Goal: Task Accomplishment & Management: Complete application form

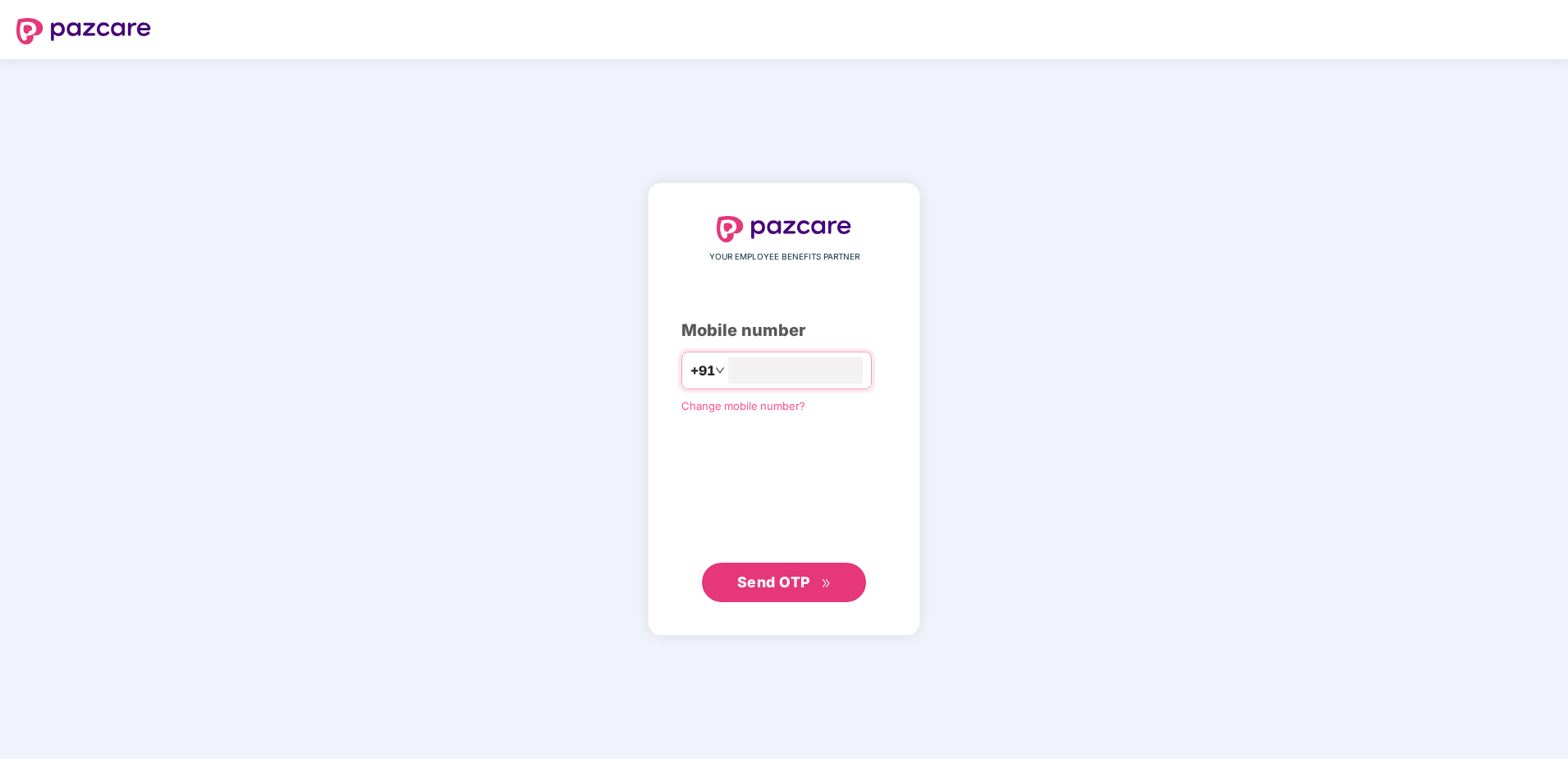
type input "**********"
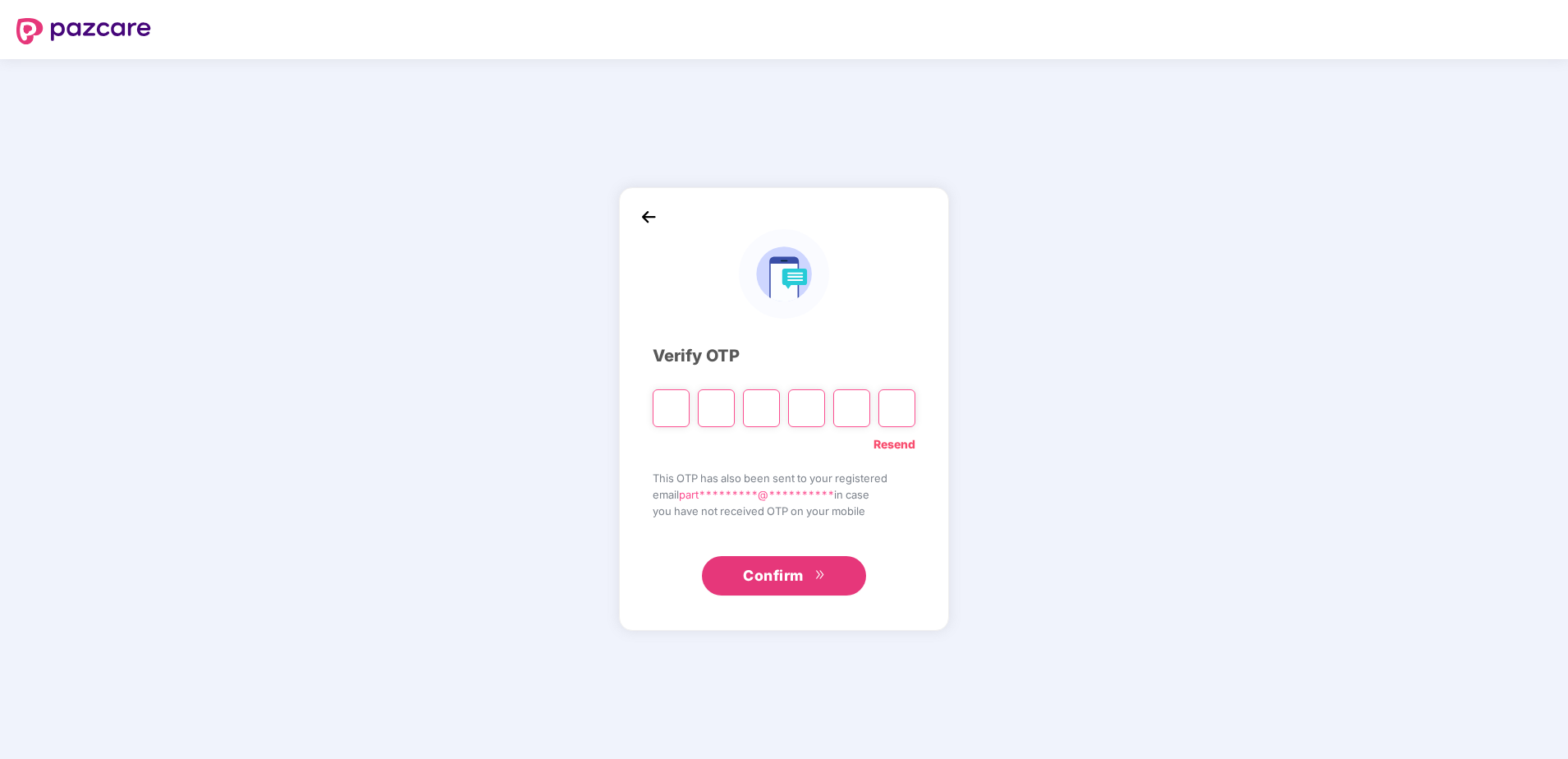
type input "*"
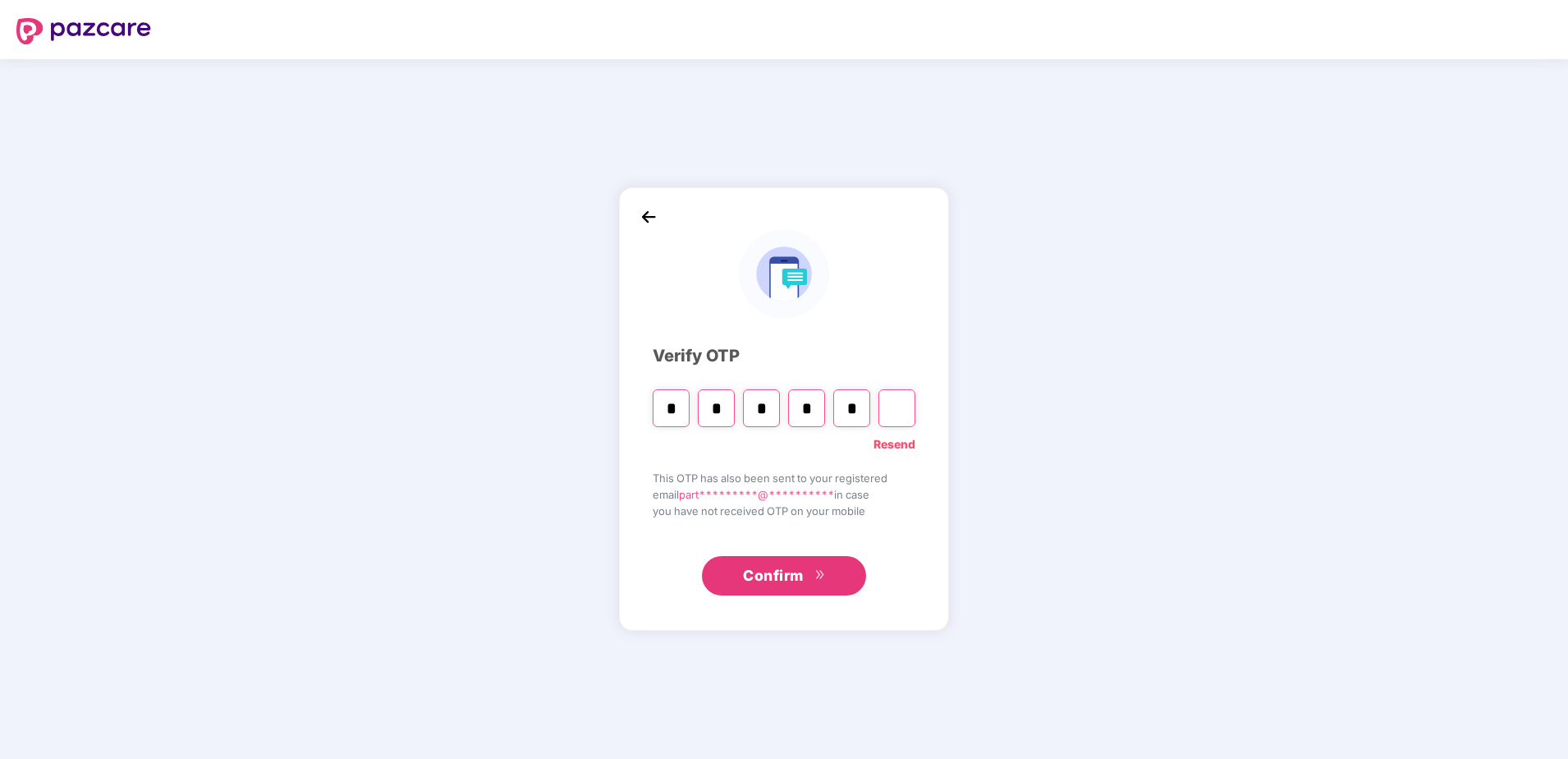
type input "*"
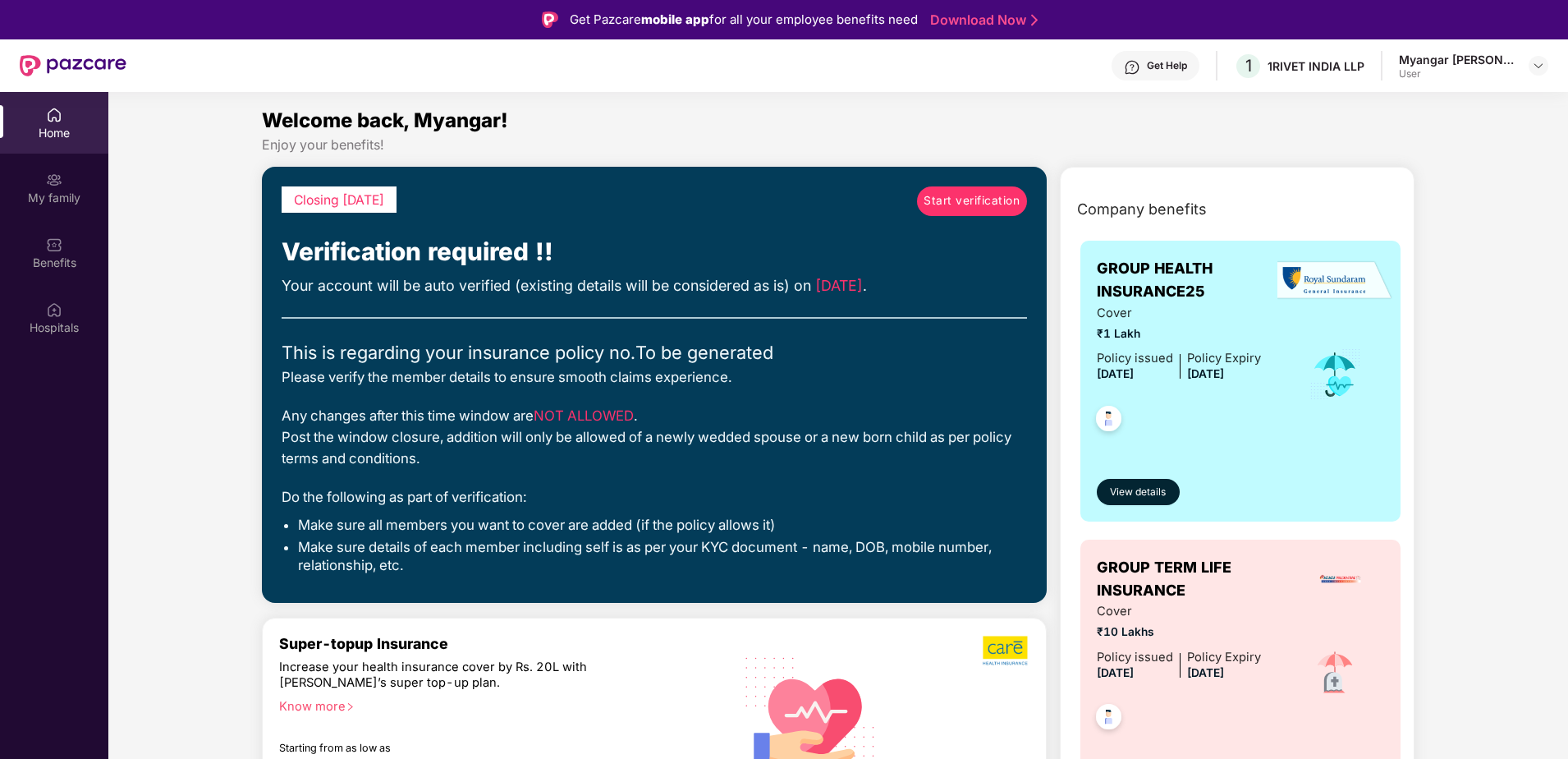
click at [937, 199] on span "Start verification" at bounding box center [972, 201] width 96 height 18
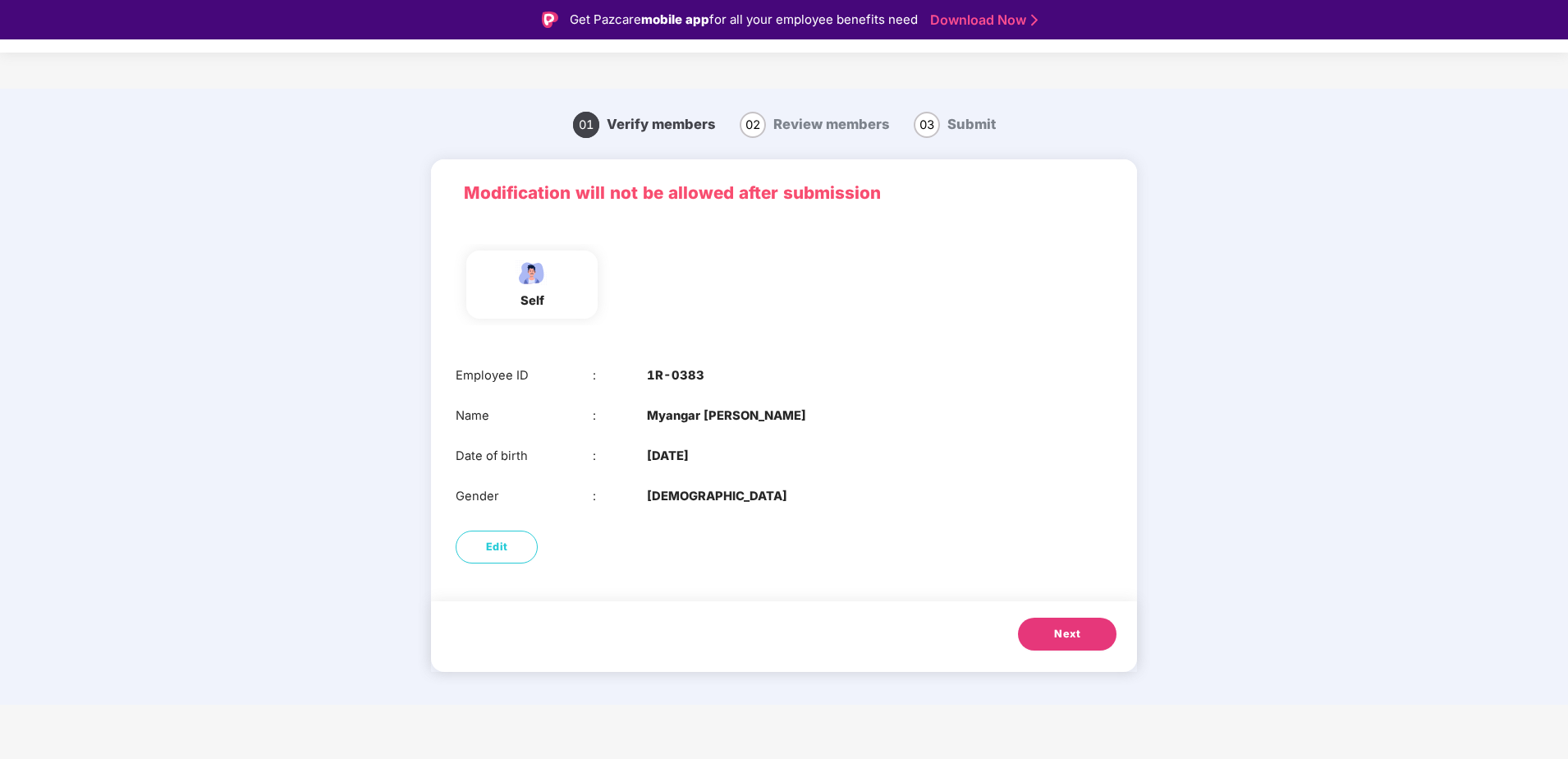
click at [1030, 626] on button "Next" at bounding box center [1067, 634] width 98 height 33
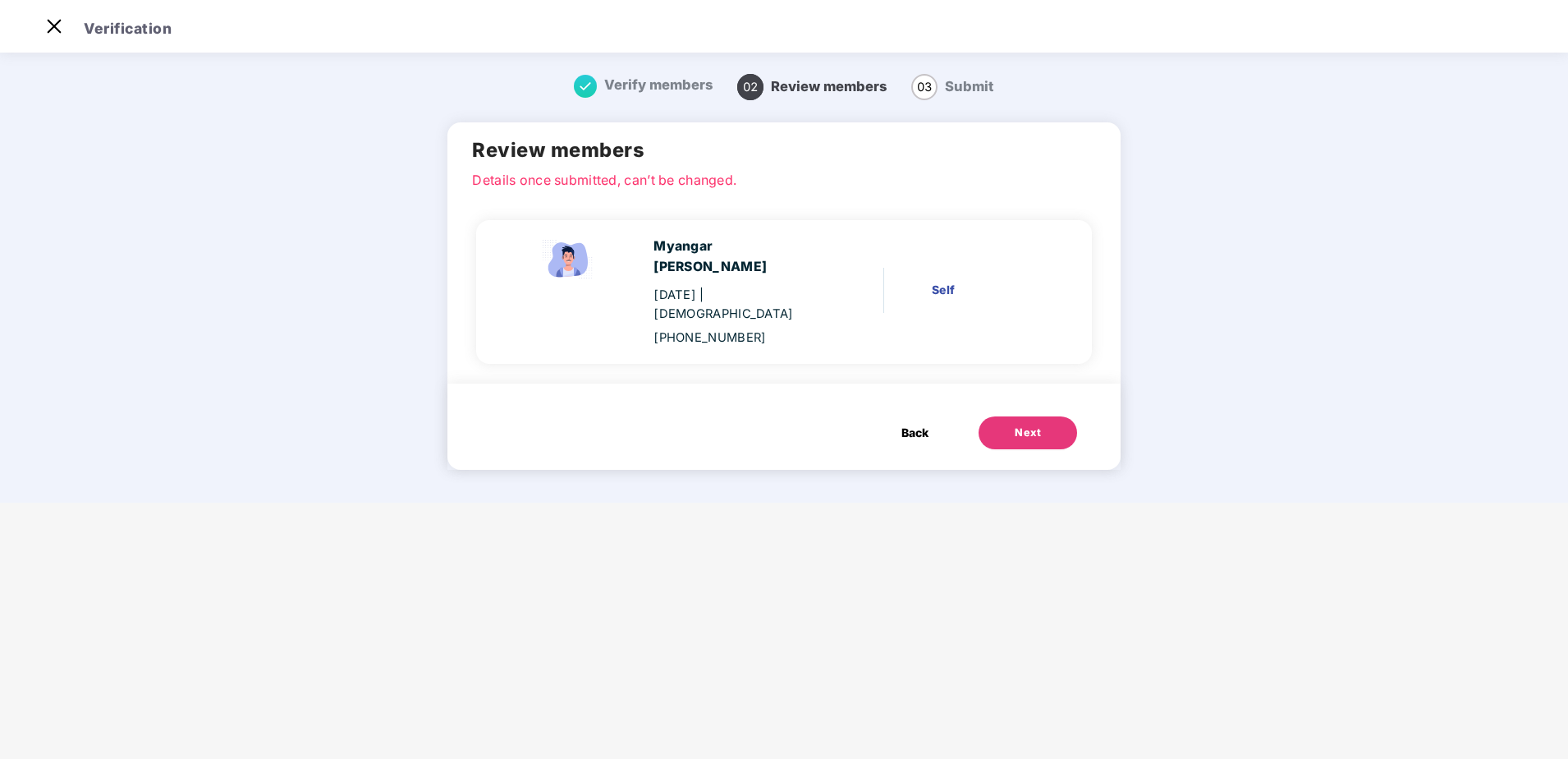
click at [1035, 425] on div "Next" at bounding box center [1027, 433] width 26 height 16
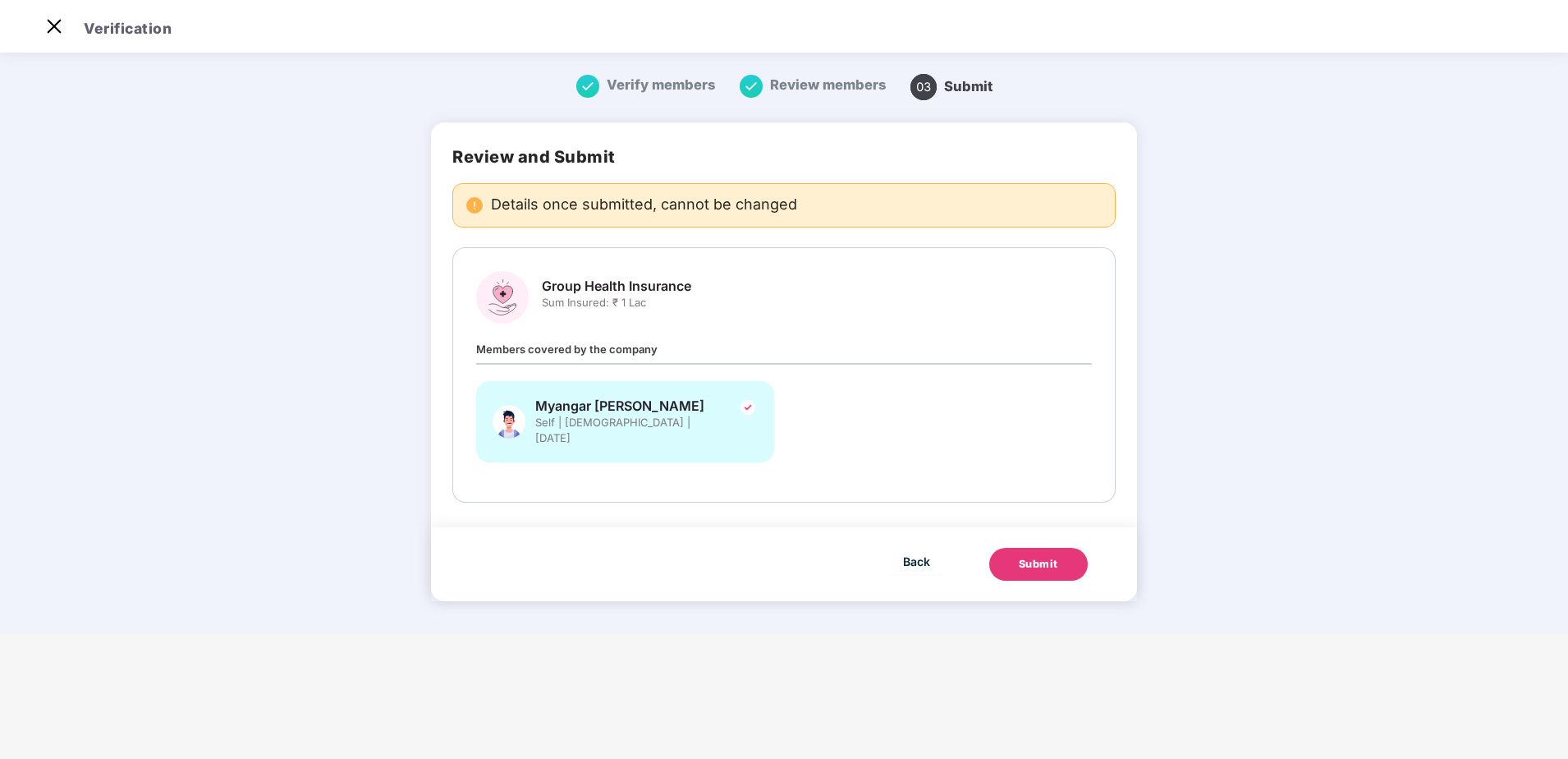
scroll to position [0, 0]
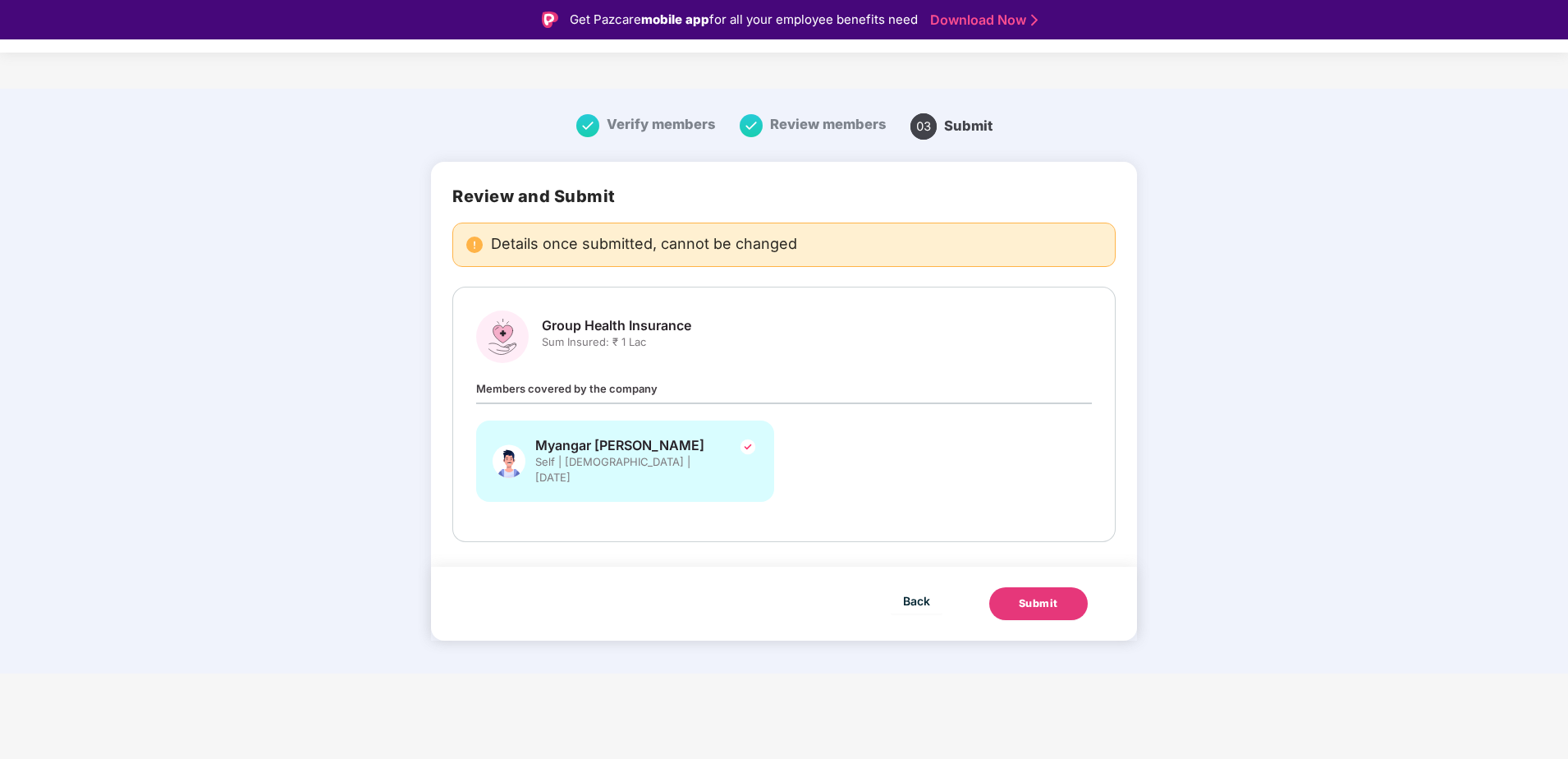
click at [1038, 595] on div "Submit" at bounding box center [1038, 603] width 39 height 16
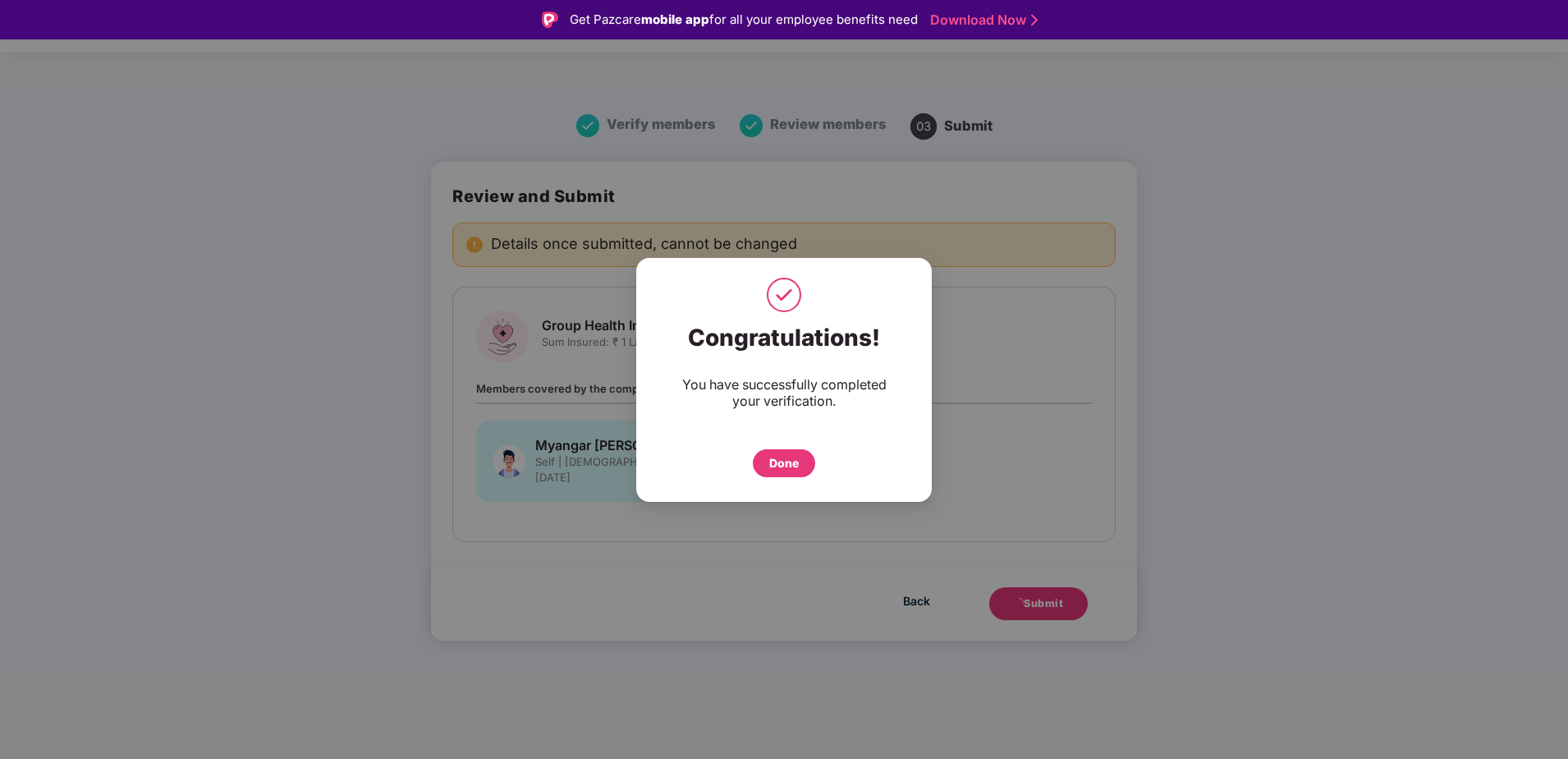
click at [802, 464] on div "Done" at bounding box center [784, 463] width 63 height 28
